Goal: Task Accomplishment & Management: Manage account settings

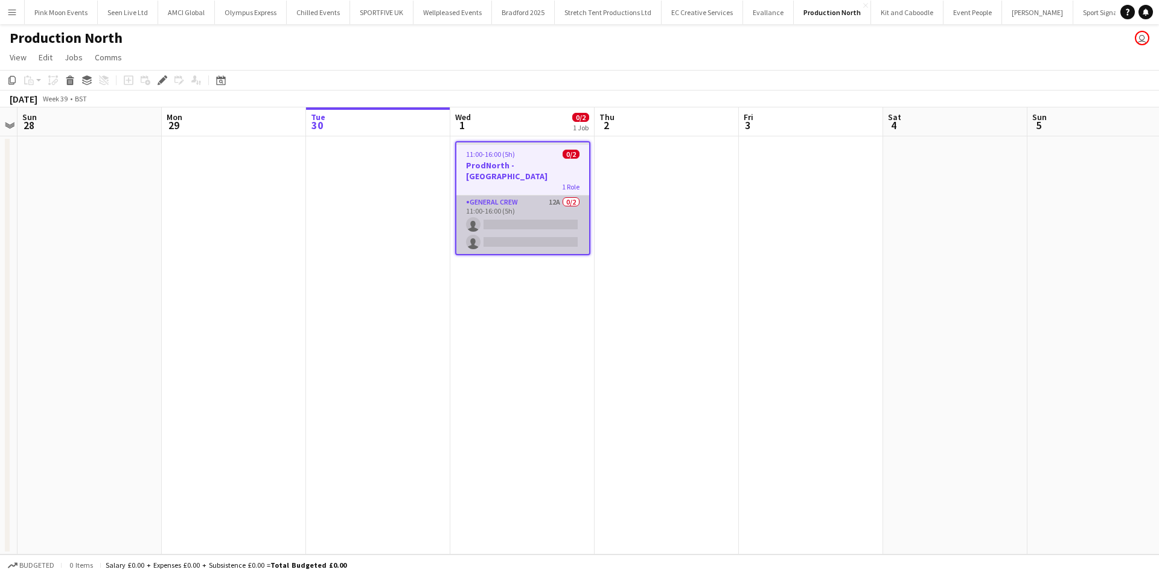
click at [537, 212] on app-card-role "General Crew 12A 0/2 11:00-16:00 (5h) single-neutral-actions single-neutral-act…" at bounding box center [522, 225] width 133 height 59
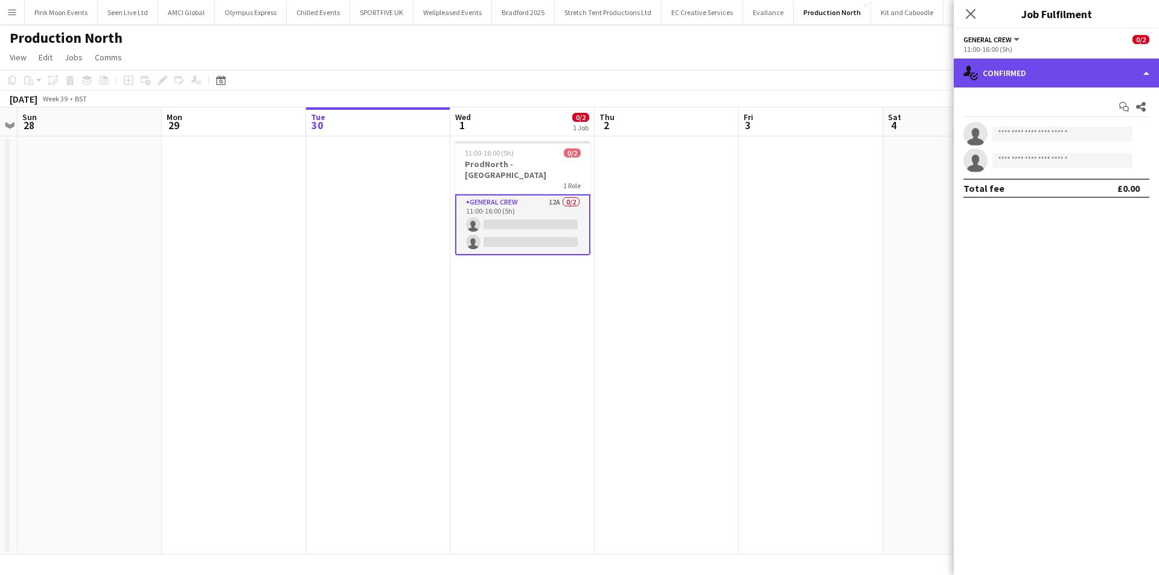
click at [1080, 64] on div "single-neutral-actions-check-2 Confirmed" at bounding box center [1056, 73] width 205 height 29
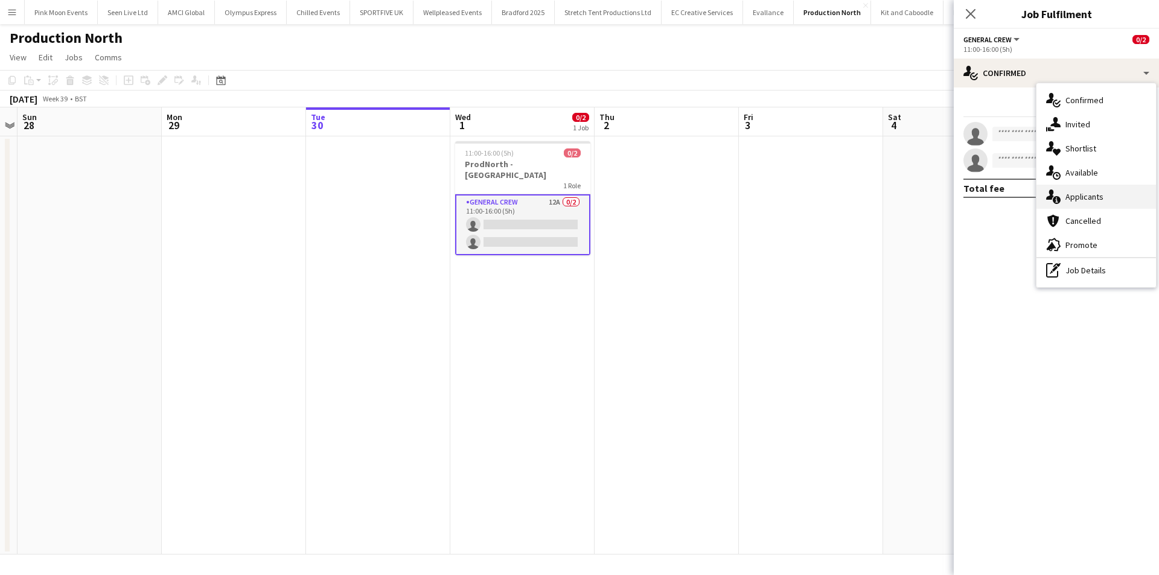
click at [1079, 201] on span "Applicants" at bounding box center [1084, 196] width 38 height 11
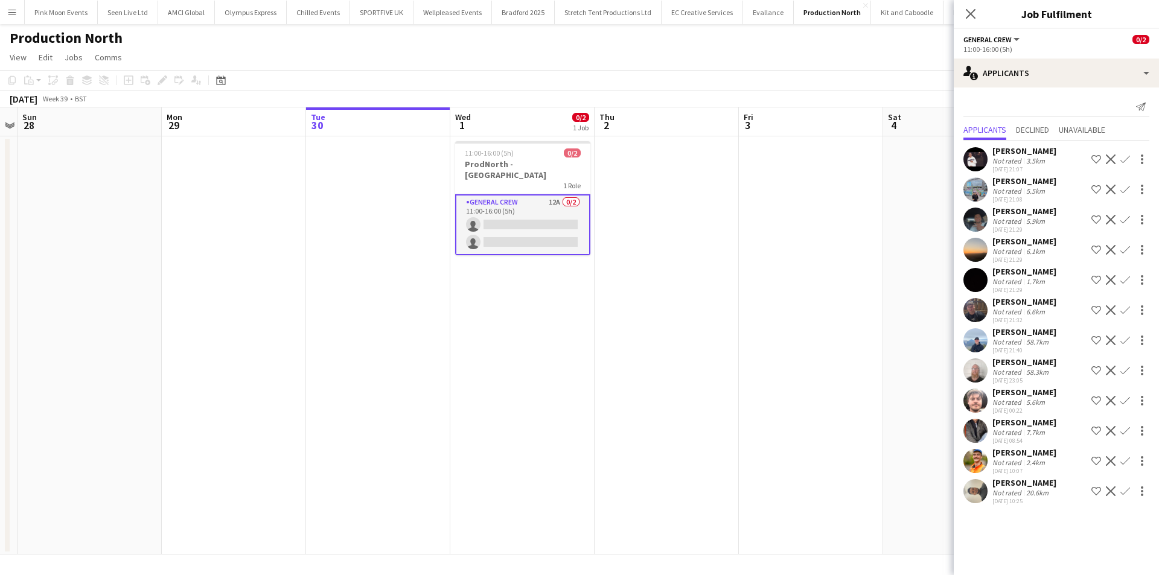
click at [1122, 188] on app-icon "Confirm" at bounding box center [1125, 190] width 10 height 10
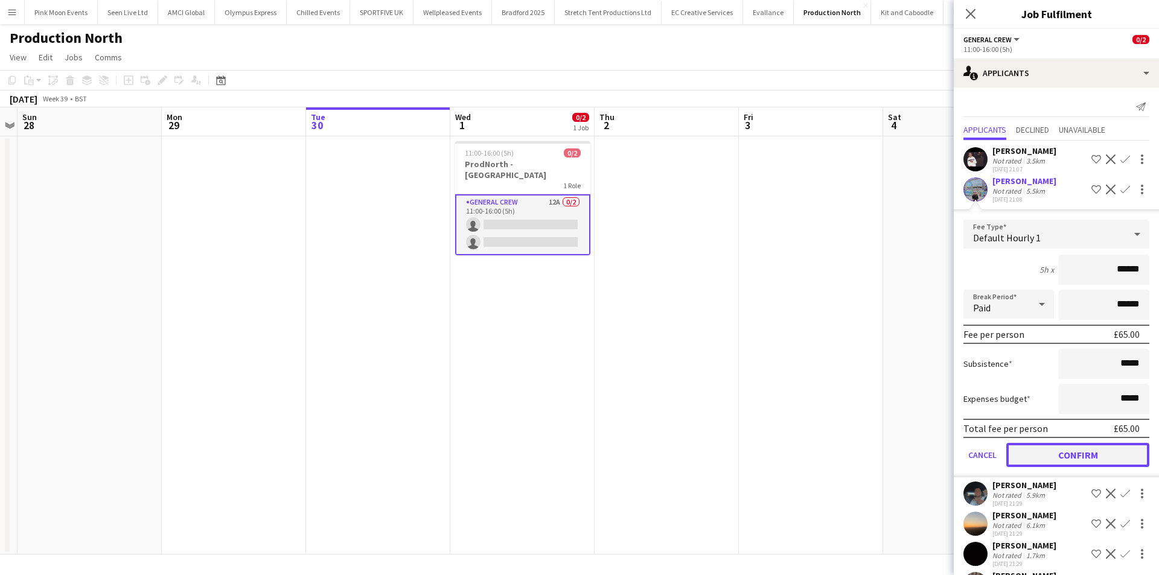
click at [1073, 446] on button "Confirm" at bounding box center [1077, 455] width 143 height 24
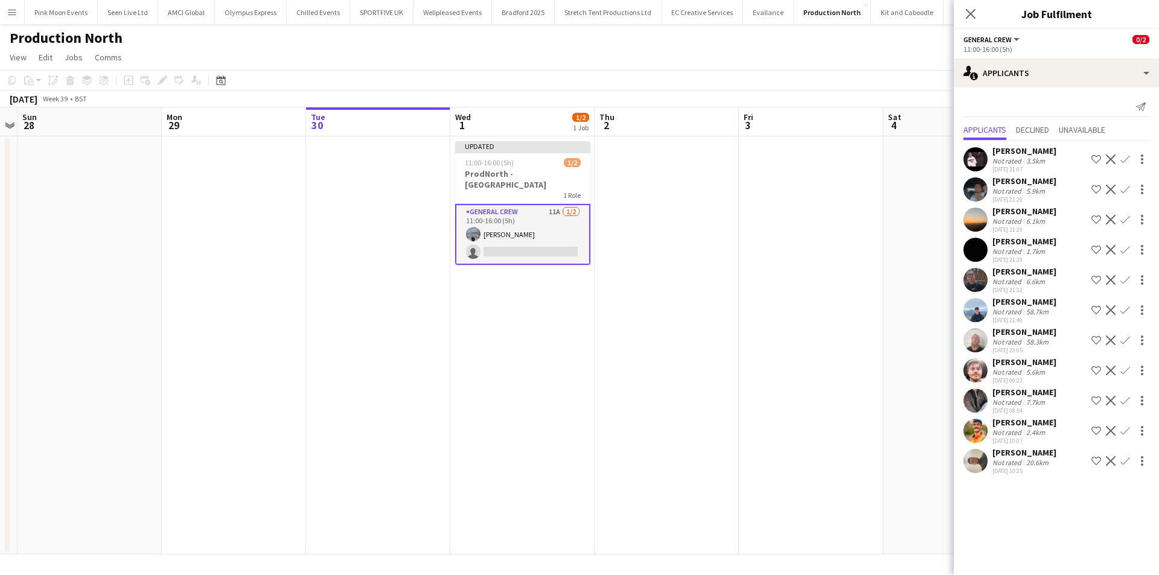
click at [1124, 278] on app-icon "Confirm" at bounding box center [1125, 280] width 10 height 10
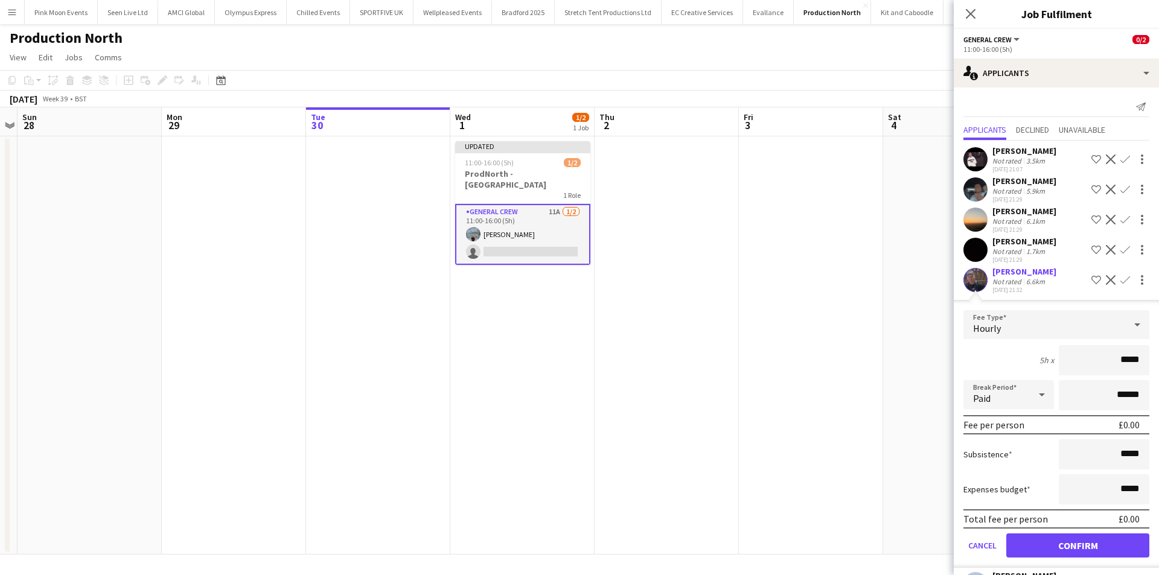
drag, startPoint x: 1094, startPoint y: 357, endPoint x: 1158, endPoint y: 378, distance: 67.2
click at [1158, 378] on mat-expansion-panel "users2 Applicants Send notification Applicants Declined Unavailable Antonio Aik…" at bounding box center [1056, 332] width 205 height 488
click at [1120, 160] on app-icon "Confirm" at bounding box center [1125, 160] width 10 height 10
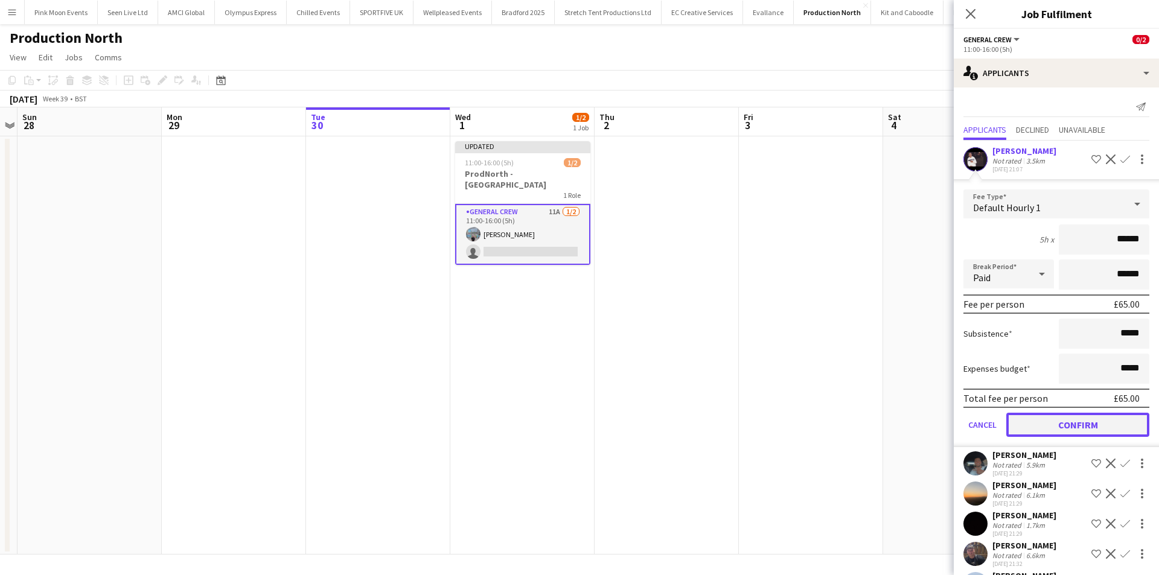
click at [1074, 413] on button "Confirm" at bounding box center [1077, 425] width 143 height 24
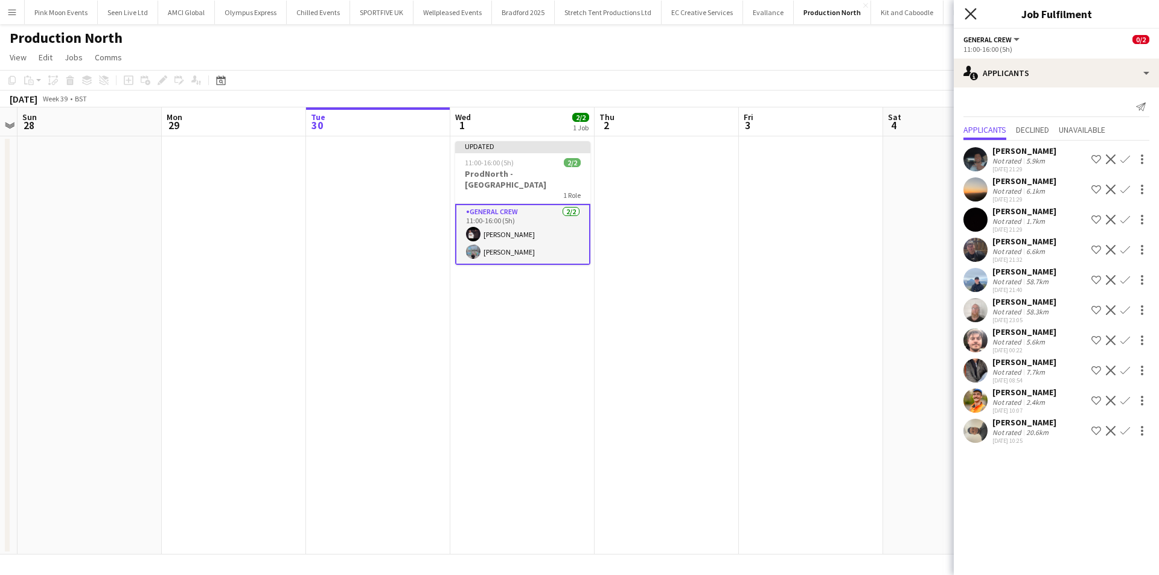
click at [965, 16] on icon "Close pop-in" at bounding box center [969, 13] width 11 height 11
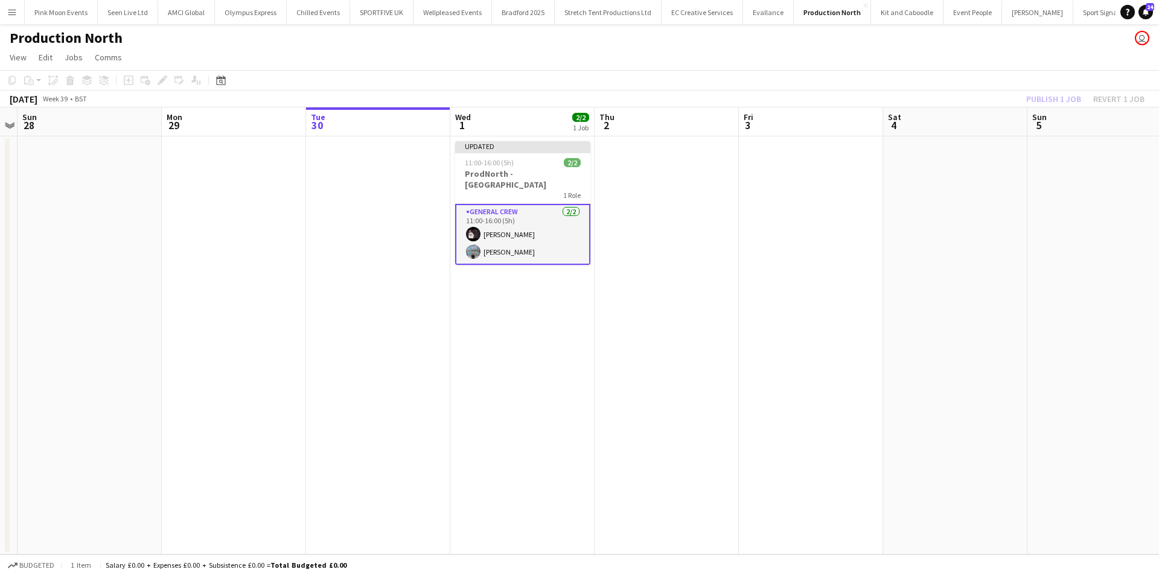
click at [1062, 104] on div "Publish 1 job Revert 1 job" at bounding box center [1085, 99] width 147 height 16
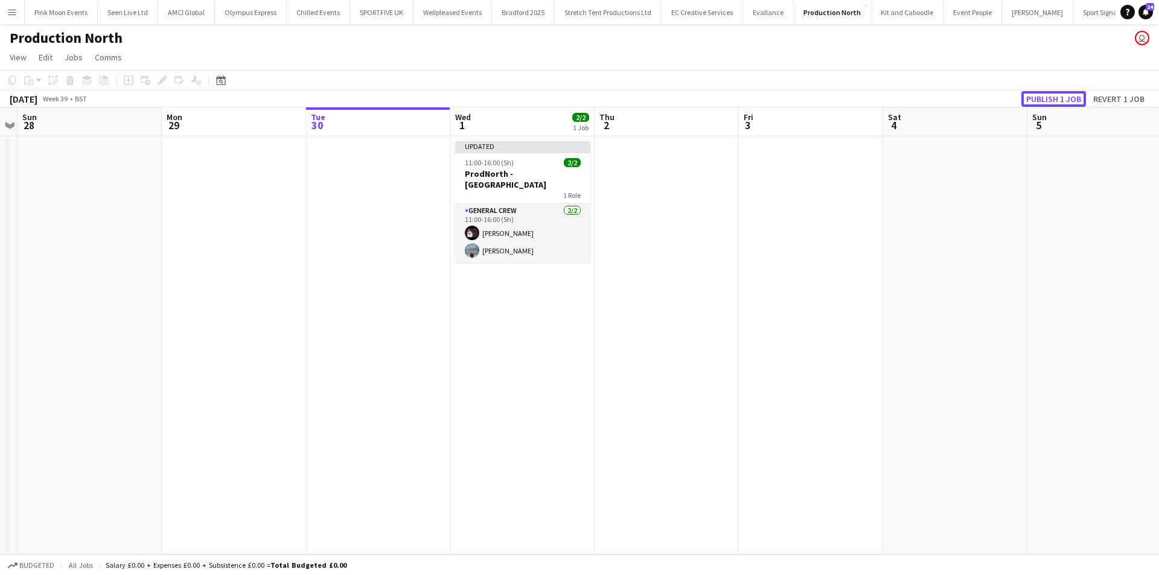
click at [1062, 104] on button "Publish 1 job" at bounding box center [1053, 99] width 65 height 16
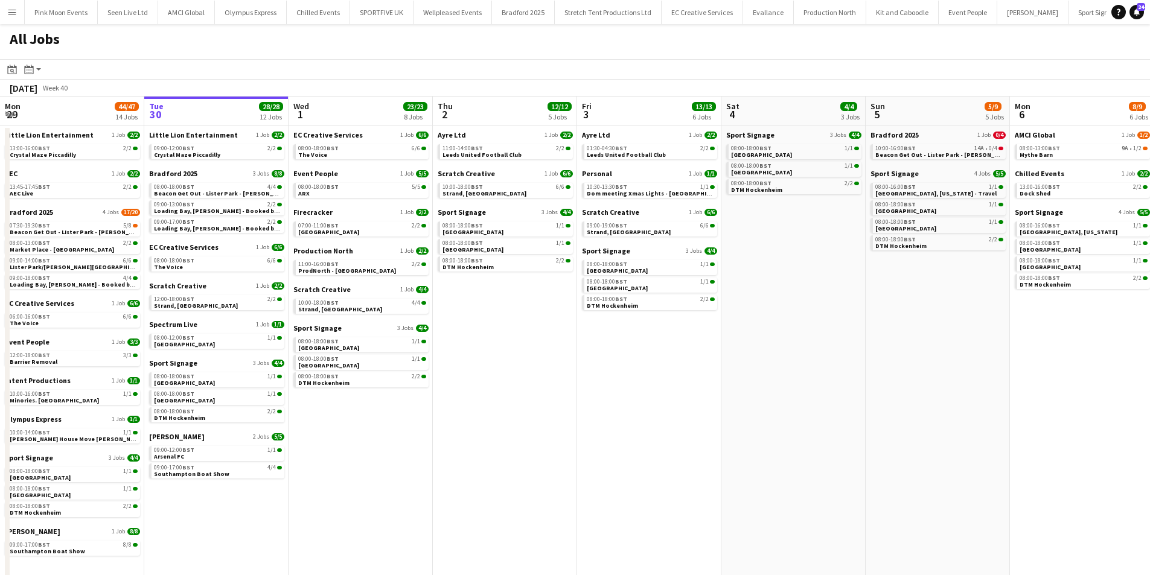
click at [484, 463] on app-date-cell "Ayre Ltd 1 Job [DATE] 11:00-14:00 BST 2/2 Leeds United Football Club Scratch Cr…" at bounding box center [505, 386] width 144 height 520
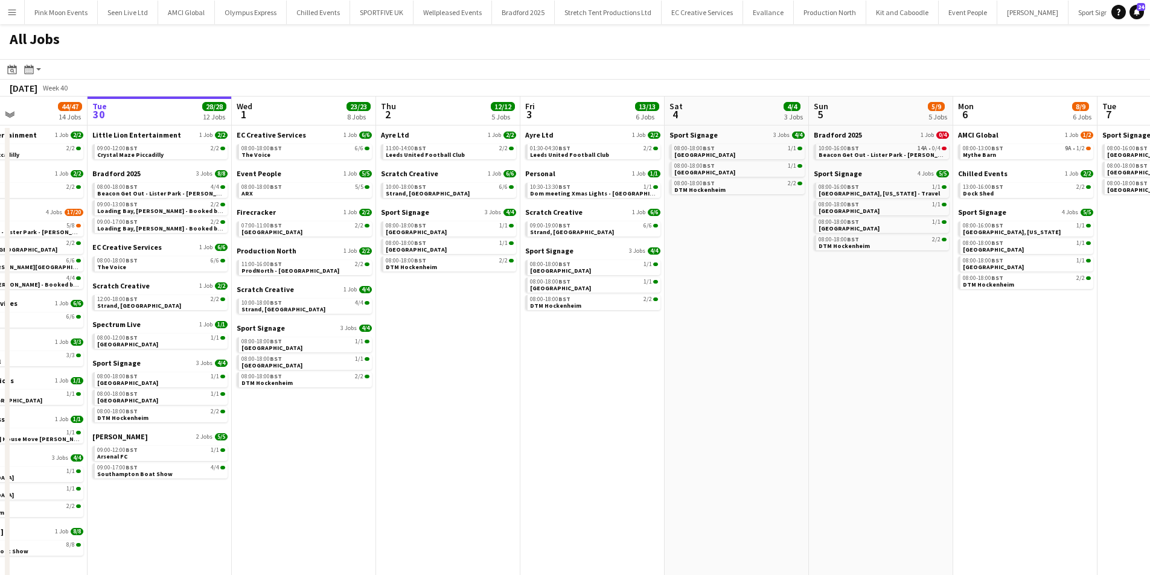
drag, startPoint x: 623, startPoint y: 398, endPoint x: 566, endPoint y: 403, distance: 57.0
click at [566, 403] on app-calendar-viewport "Sat 27 28/28 12 Jobs Sun 28 29/29 10 Jobs Mon 29 44/47 14 Jobs Tue 30 28/28 12 …" at bounding box center [575, 371] width 1150 height 549
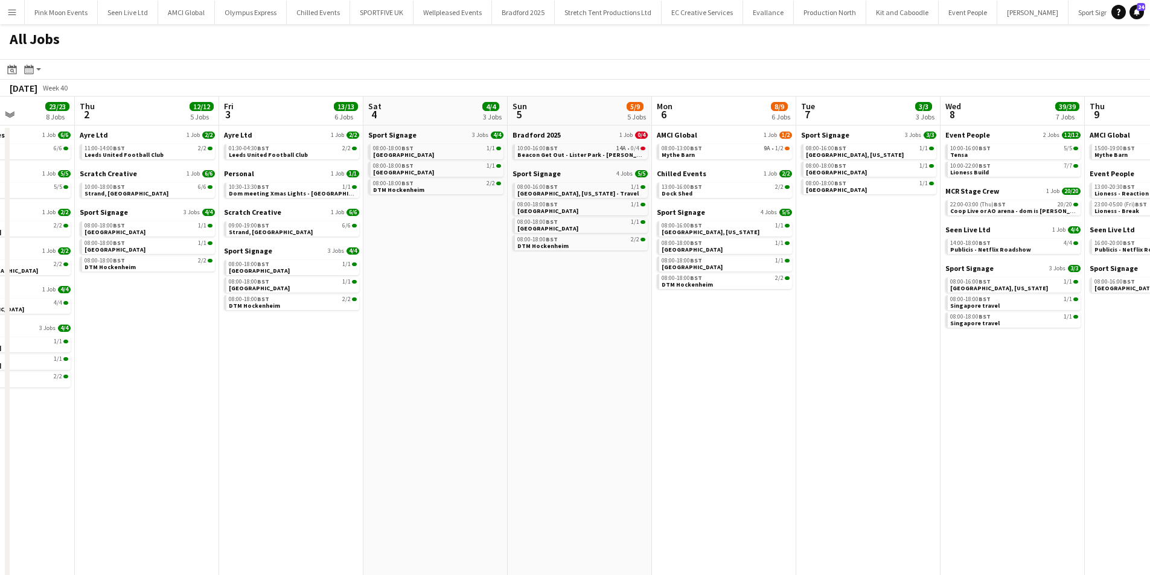
drag, startPoint x: 573, startPoint y: 403, endPoint x: 247, endPoint y: 412, distance: 326.6
click at [247, 412] on app-calendar-viewport "Sat 27 28/28 12 Jobs Sun 28 29/29 10 Jobs Mon 29 44/47 14 Jobs Tue 30 28/28 12 …" at bounding box center [575, 371] width 1150 height 549
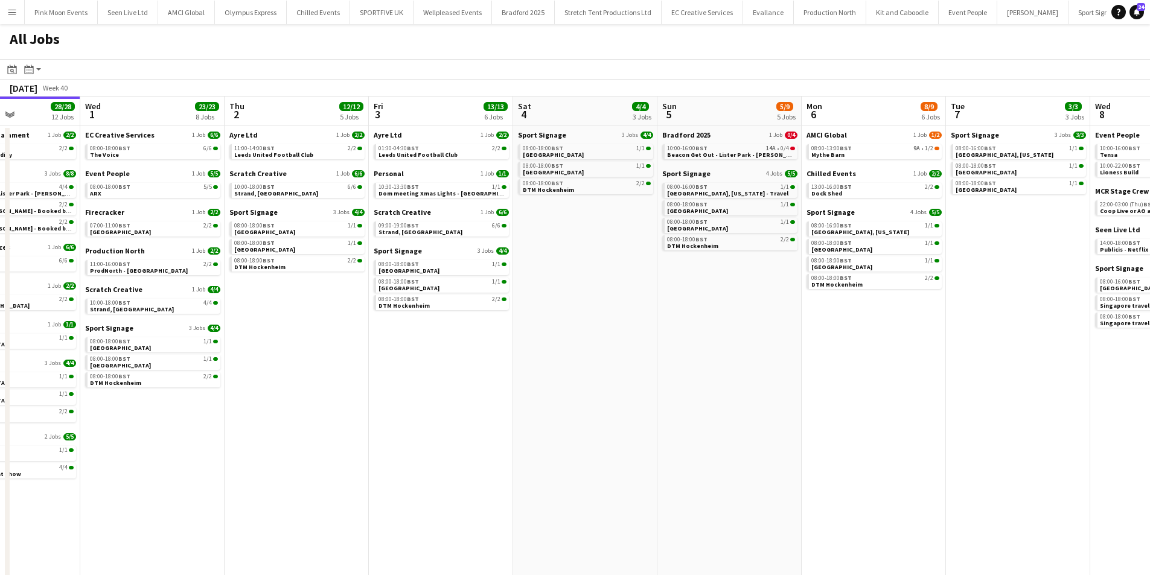
drag, startPoint x: 464, startPoint y: 375, endPoint x: 636, endPoint y: 370, distance: 172.1
click at [640, 368] on app-calendar-viewport "Sun 28 29/29 10 Jobs Mon 29 44/47 14 Jobs Tue 30 28/28 12 Jobs Wed 1 23/23 8 Jo…" at bounding box center [575, 371] width 1150 height 549
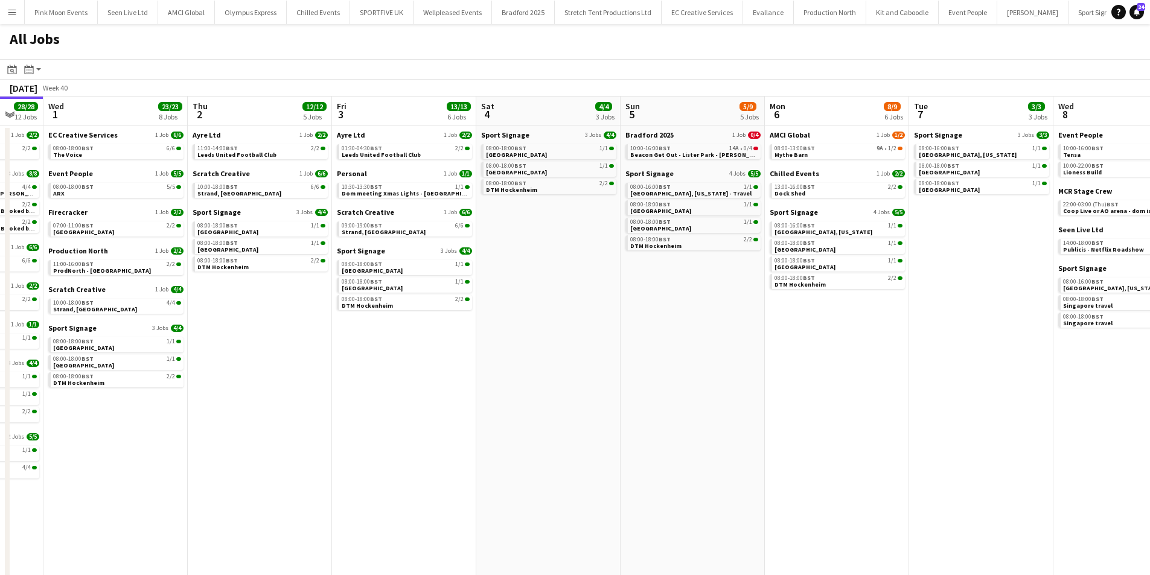
drag, startPoint x: 433, startPoint y: 359, endPoint x: 395, endPoint y: 359, distance: 38.0
click at [395, 359] on app-calendar-viewport "Sun 28 29/29 10 Jobs Mon 29 44/47 14 Jobs Tue 30 28/28 12 Jobs Wed 1 23/23 8 Jo…" at bounding box center [575, 371] width 1150 height 549
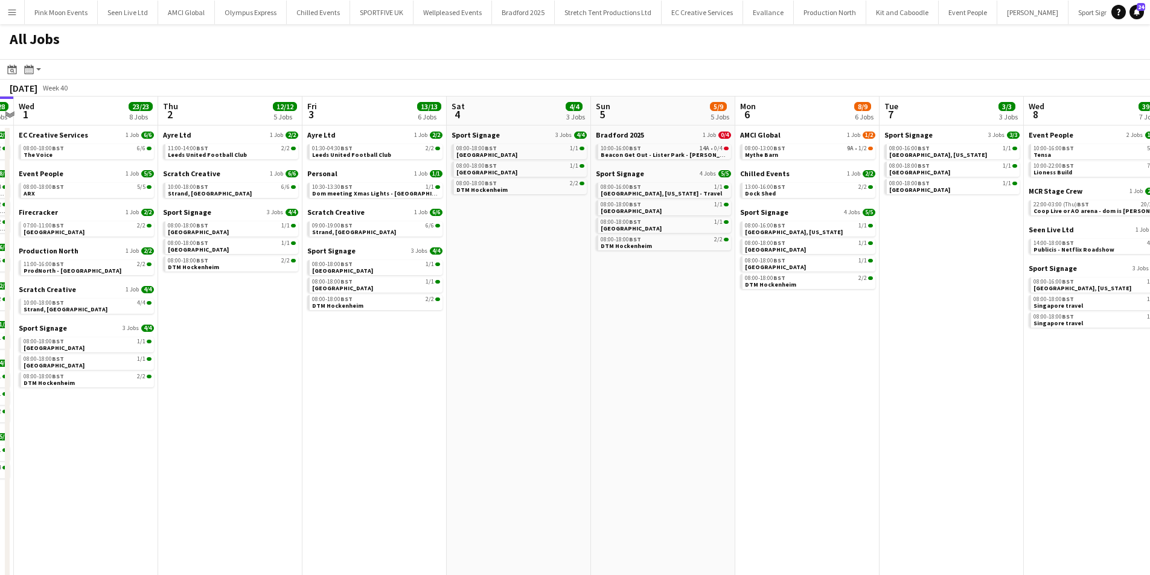
drag, startPoint x: 395, startPoint y: 359, endPoint x: 365, endPoint y: 359, distance: 30.8
click at [365, 359] on app-calendar-viewport "Sun 28 29/29 10 Jobs Mon 29 44/47 14 Jobs Tue 30 28/28 12 Jobs Wed 1 23/23 8 Jo…" at bounding box center [575, 371] width 1150 height 549
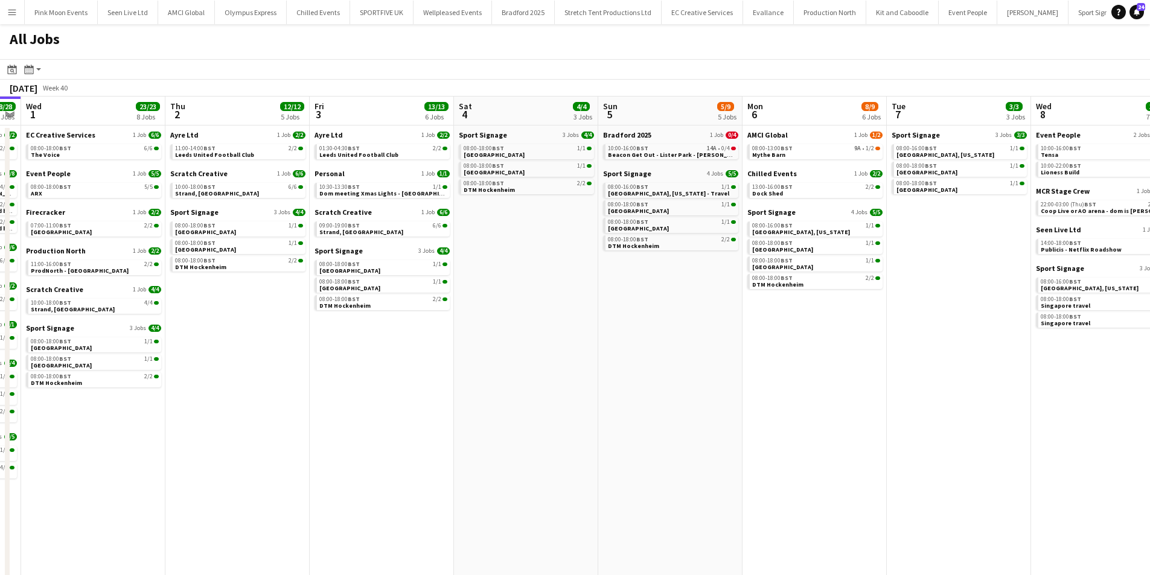
drag, startPoint x: 307, startPoint y: 341, endPoint x: 315, endPoint y: 339, distance: 8.6
click at [315, 339] on app-calendar-viewport "Sun 28 29/29 10 Jobs Mon 29 44/47 14 Jobs Tue 30 28/28 12 Jobs Wed 1 23/23 8 Jo…" at bounding box center [575, 371] width 1150 height 549
click at [315, 339] on app-date-cell "Ayre Ltd 1 Job [DATE] 01:30-04:30 BST 2/2 Leeds United Football Club Personal 1…" at bounding box center [382, 386] width 144 height 520
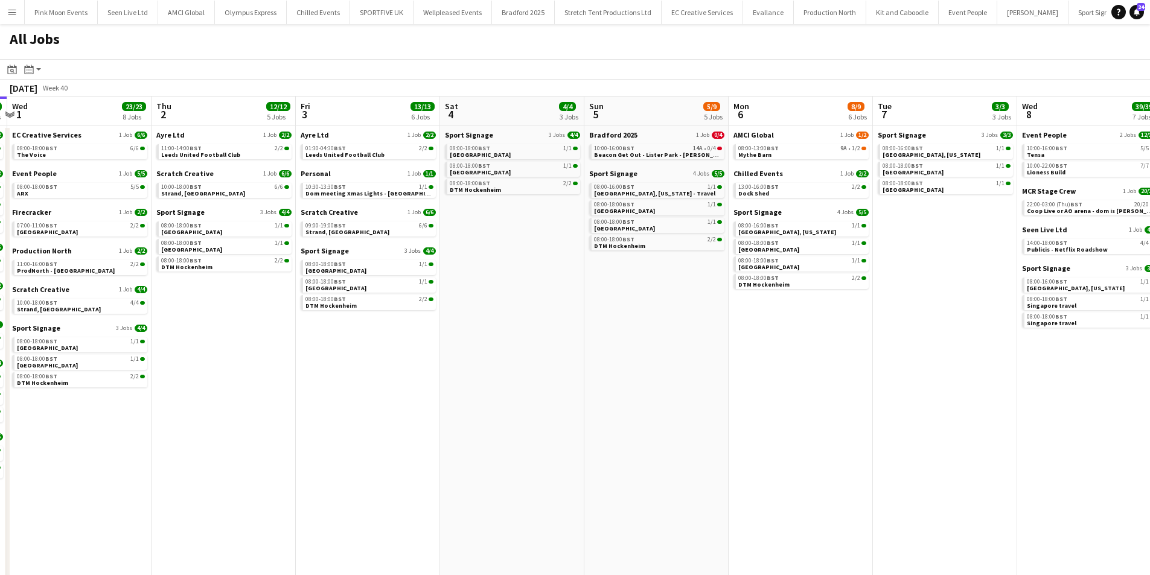
drag, startPoint x: 315, startPoint y: 339, endPoint x: 301, endPoint y: 339, distance: 13.9
click at [301, 339] on app-calendar-viewport "Sun 28 29/29 10 Jobs Mon 29 44/47 14 Jobs Tue 30 28/28 12 Jobs Wed 1 23/23 8 Jo…" at bounding box center [575, 371] width 1150 height 549
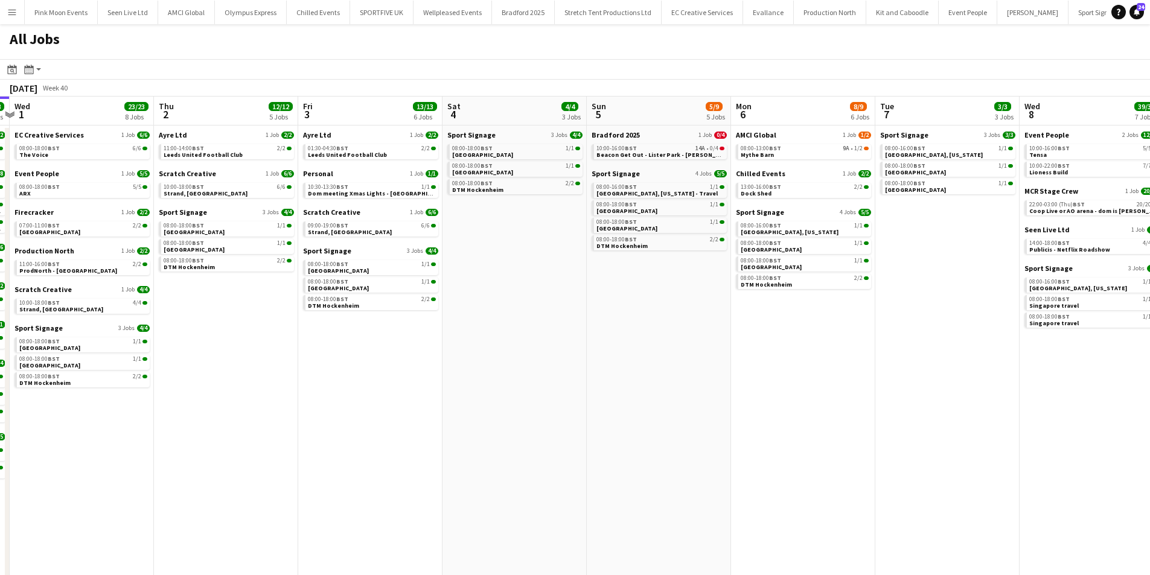
click at [304, 339] on app-date-cell "Ayre Ltd 1 Job [DATE] 01:30-04:30 BST 2/2 Leeds United Football Club Personal 1…" at bounding box center [370, 386] width 144 height 520
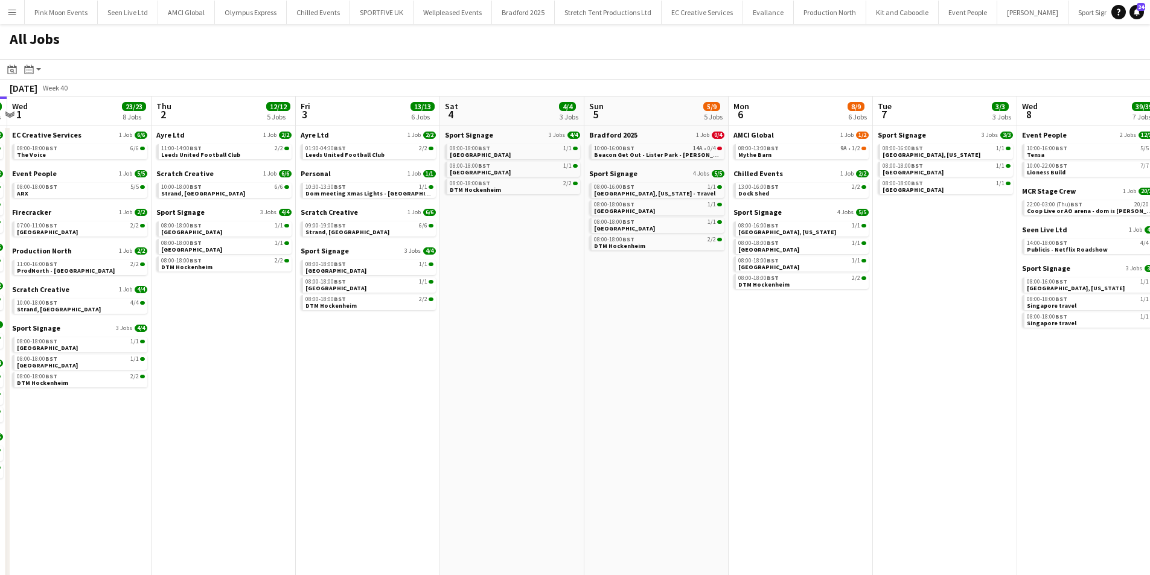
click at [207, 427] on app-date-cell "Ayre Ltd 1 Job [DATE] 11:00-14:00 BST 2/2 Leeds United Football Club Scratch Cr…" at bounding box center [223, 386] width 144 height 520
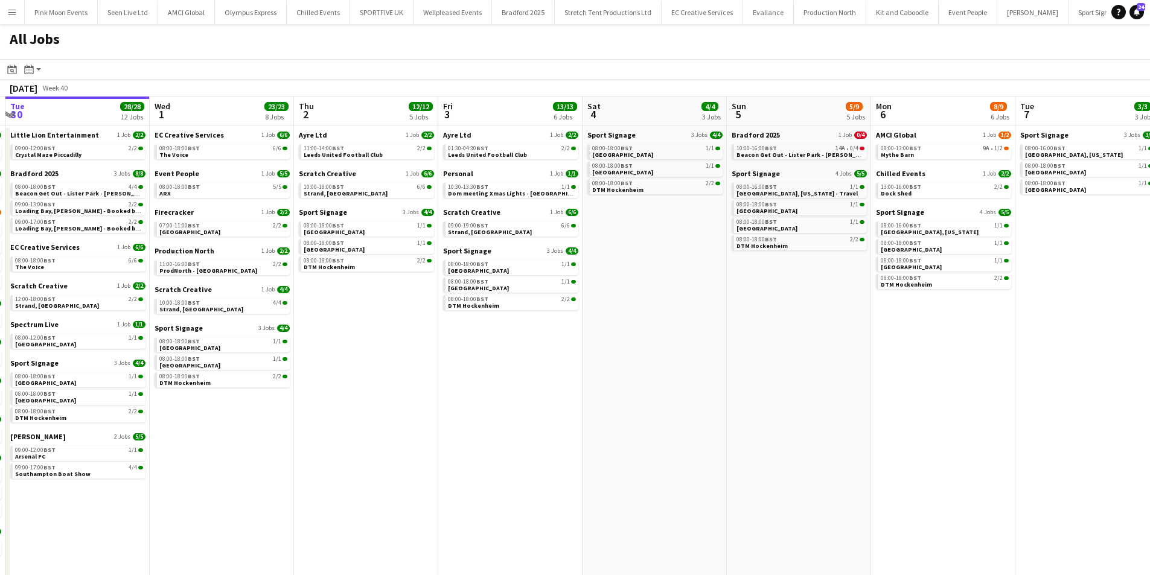
drag, startPoint x: 77, startPoint y: 234, endPoint x: 219, endPoint y: 234, distance: 142.4
click at [219, 234] on app-calendar-viewport "Sun 28 29/29 10 Jobs Mon 29 44/47 14 Jobs Tue 30 28/28 12 Jobs Wed 1 23/23 8 Jo…" at bounding box center [575, 371] width 1150 height 549
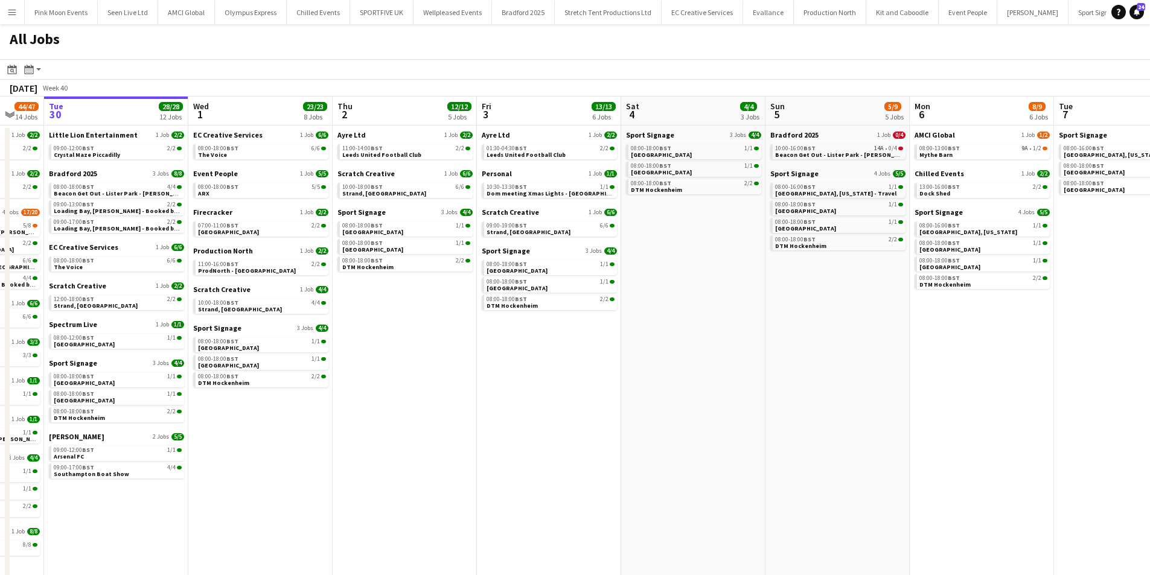
drag, startPoint x: 219, startPoint y: 234, endPoint x: 259, endPoint y: 224, distance: 41.0
click at [259, 224] on app-calendar-viewport "Sun 28 29/29 10 Jobs Mon 29 44/47 14 Jobs Tue 30 28/28 12 Jobs Wed 1 23/23 8 Jo…" at bounding box center [575, 371] width 1150 height 549
click at [89, 200] on span "BST" at bounding box center [89, 204] width 12 height 8
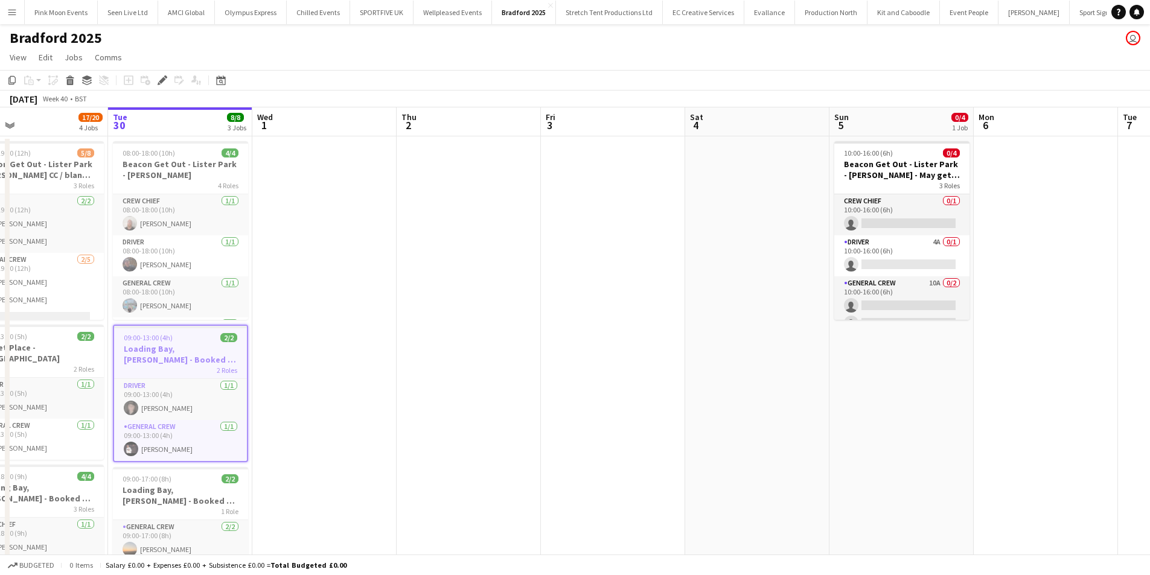
drag, startPoint x: 527, startPoint y: 345, endPoint x: 287, endPoint y: 339, distance: 239.7
click at [287, 339] on app-calendar-viewport "Fri 26 10/12 6 Jobs Sat 27 9/9 4 Jobs Sun 28 6/6 2 Jobs Mon 29 17/20 4 Jobs Tue…" at bounding box center [575, 556] width 1150 height 899
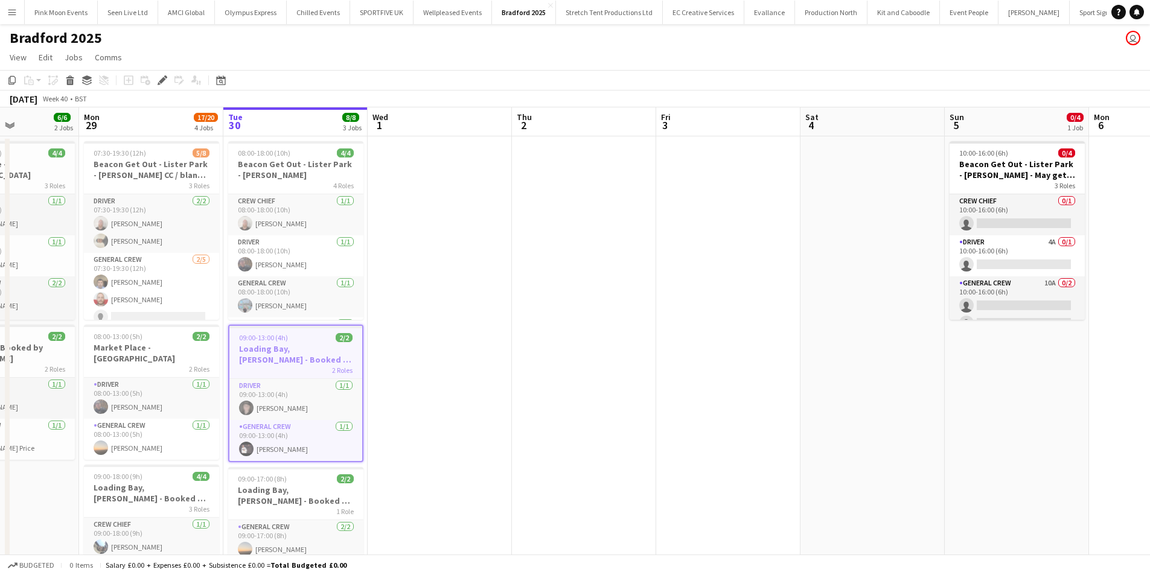
drag, startPoint x: 615, startPoint y: 358, endPoint x: 502, endPoint y: 352, distance: 113.6
click at [502, 352] on app-calendar-viewport "Fri 26 10/12 6 Jobs Sat 27 9/9 4 Jobs Sun 28 6/6 2 Jobs Mon 29 17/20 4 Jobs Tue…" at bounding box center [575, 556] width 1150 height 899
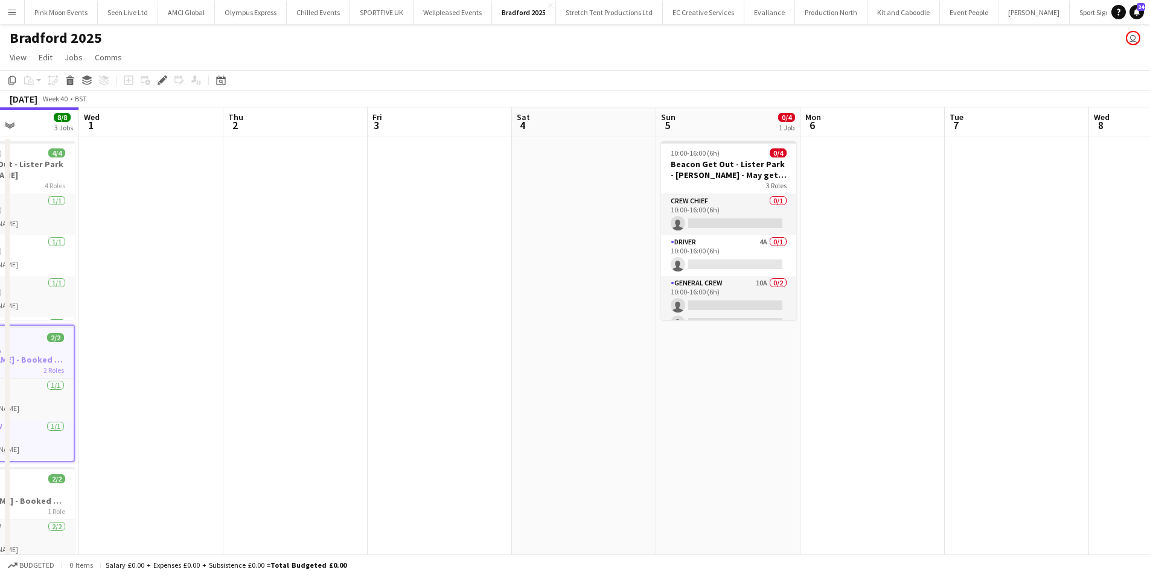
scroll to position [0, 395]
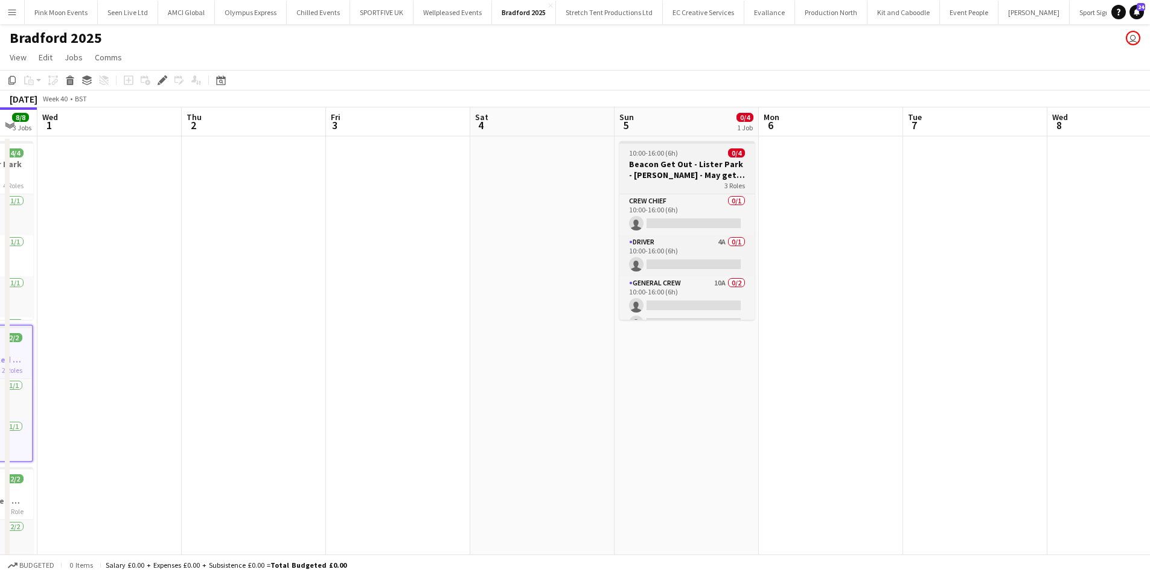
click at [678, 165] on h3 "Beacon Get Out - Lister Park - [PERSON_NAME] - May get cancelled" at bounding box center [686, 170] width 135 height 22
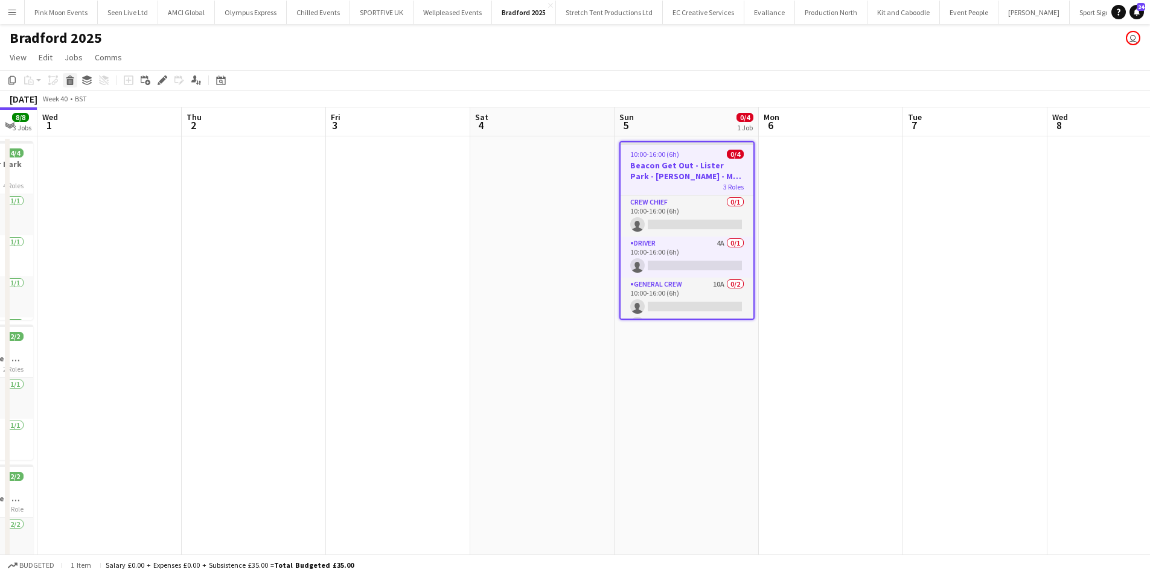
click at [66, 81] on icon "Delete" at bounding box center [70, 80] width 10 height 10
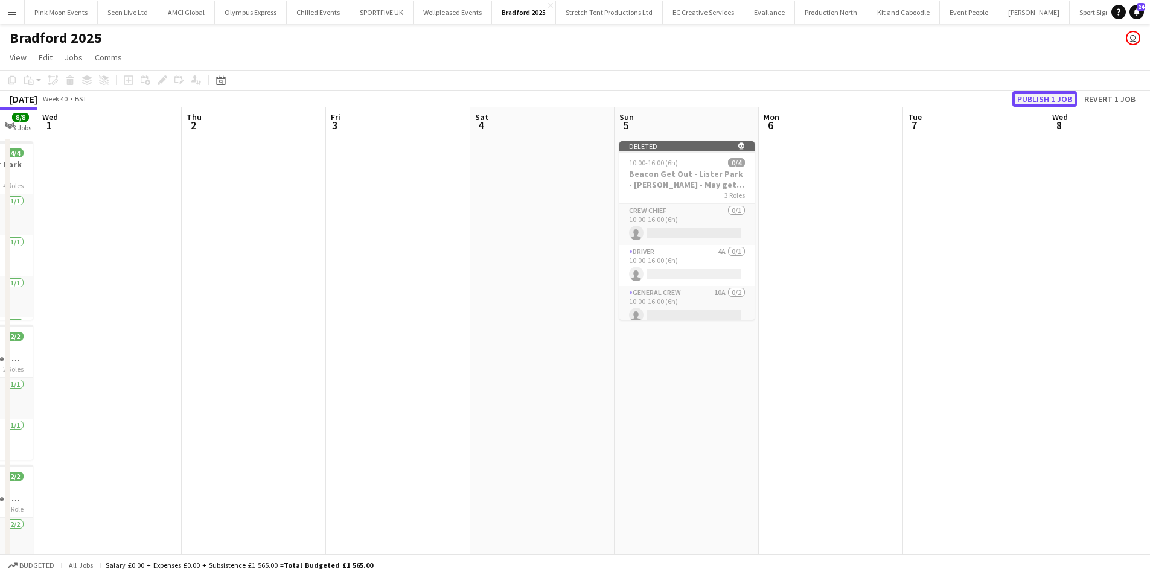
click at [1024, 97] on button "Publish 1 job" at bounding box center [1044, 99] width 65 height 16
